Goal: Go to known website: Go to known website

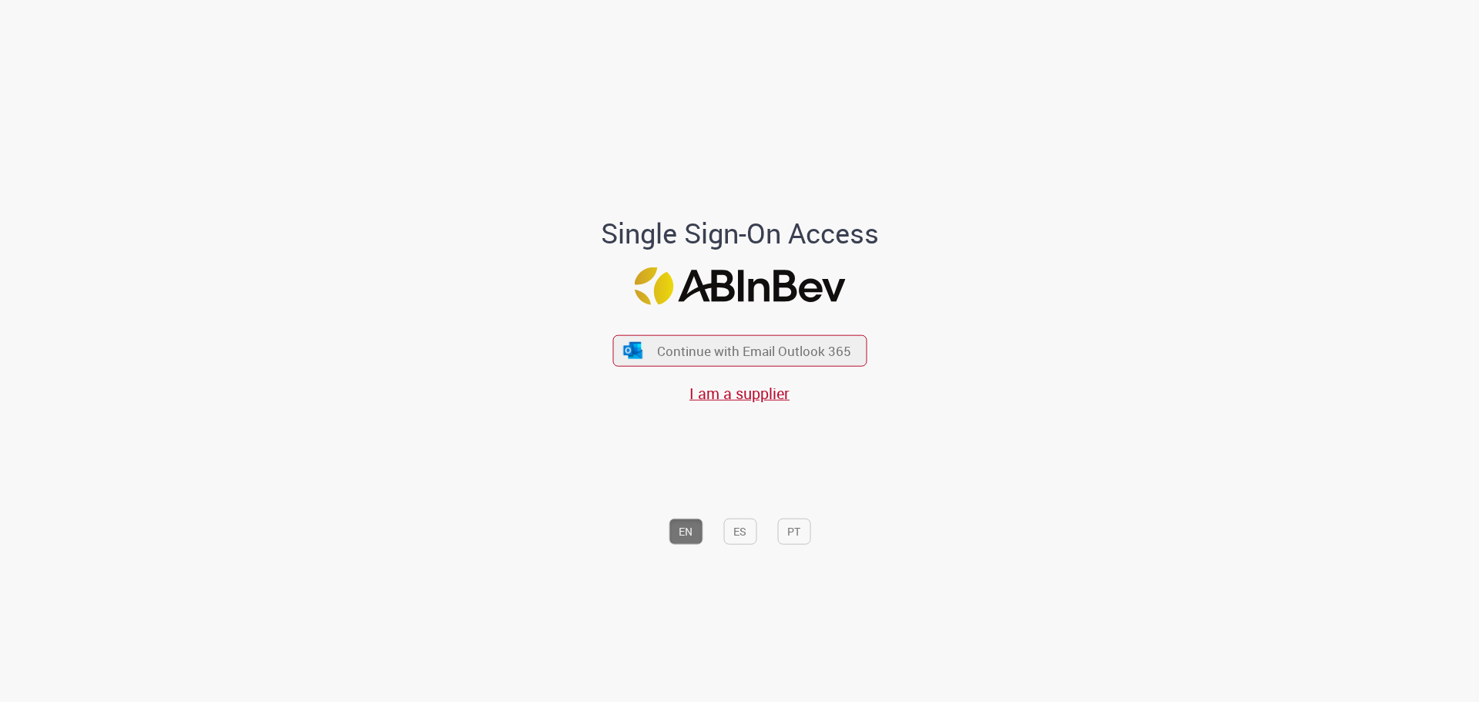
click at [716, 354] on span "Continue with Email Outlook 365" at bounding box center [754, 351] width 194 height 18
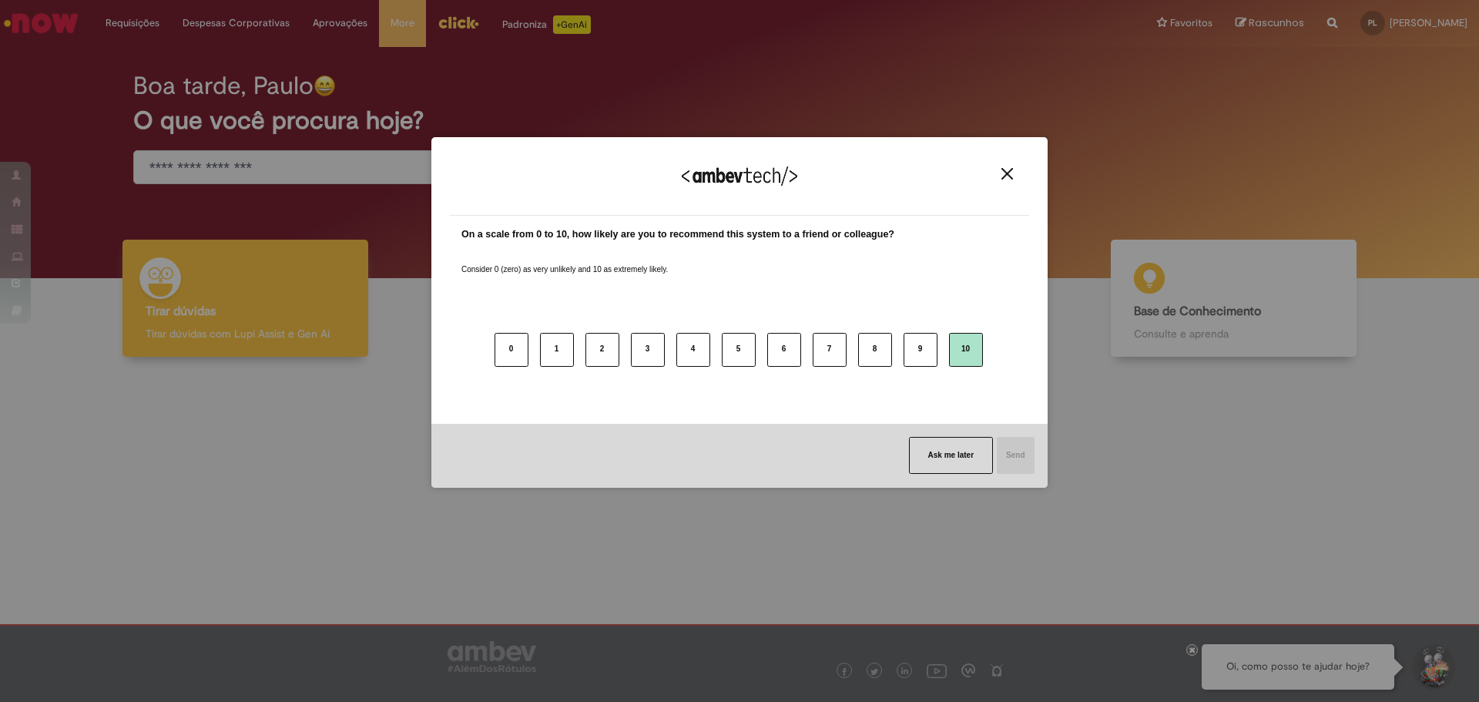
click at [965, 347] on button "10" at bounding box center [966, 350] width 34 height 34
click at [1005, 169] on img "Close" at bounding box center [1007, 174] width 12 height 12
